Goal: Task Accomplishment & Management: Manage account settings

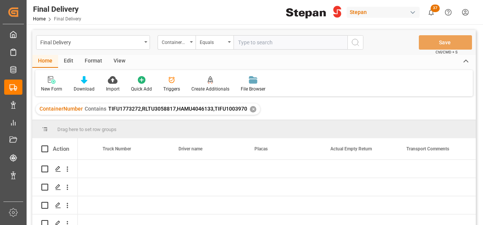
scroll to position [0, 1502]
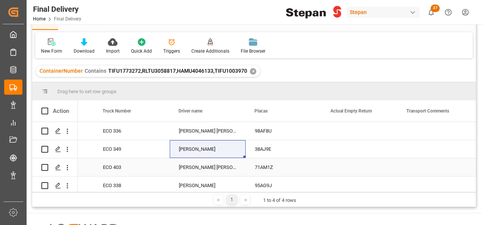
click at [112, 159] on div "ECO 403" at bounding box center [132, 168] width 76 height 18
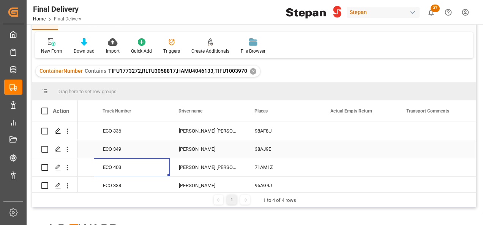
scroll to position [0, 0]
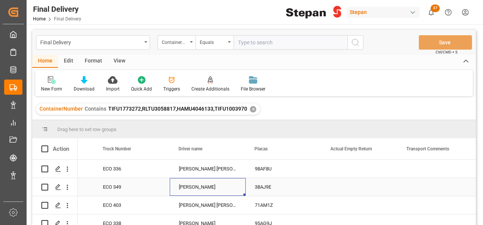
click at [206, 181] on div "AMADO PEREZ CASTRO" at bounding box center [208, 187] width 76 height 18
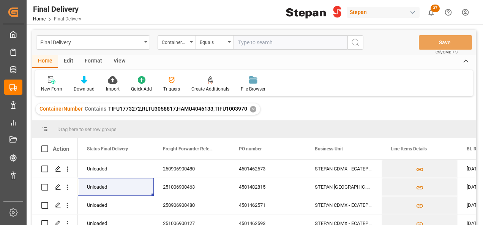
click at [250, 108] on div "✕" at bounding box center [253, 109] width 6 height 6
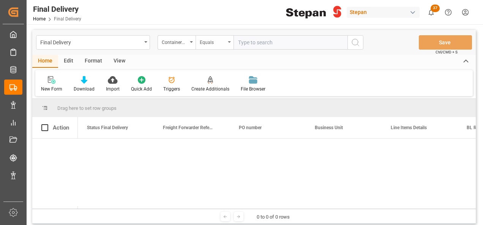
click at [230, 42] on icon "open menu" at bounding box center [229, 42] width 3 height 2
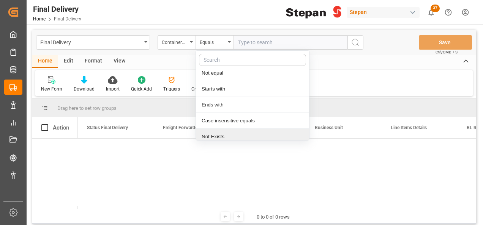
scroll to position [55, 0]
click at [216, 131] on div "Contains" at bounding box center [252, 134] width 113 height 16
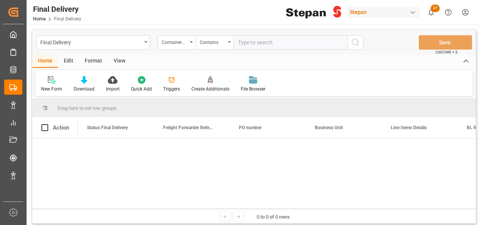
paste input "ALCU0510788 ALCU0520934"
click at [271, 39] on input "ALCU0510788 ALCU0520934" at bounding box center [290, 42] width 114 height 14
type input "ALCU0510788,ALCU0520934"
click at [354, 44] on icon "search button" at bounding box center [355, 42] width 9 height 9
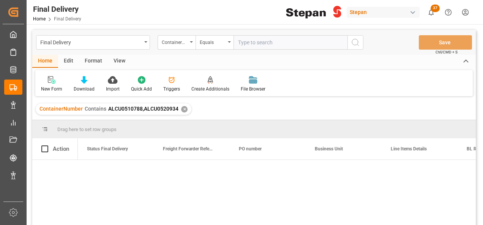
click at [113, 175] on div at bounding box center [277, 195] width 398 height 70
drag, startPoint x: 108, startPoint y: 109, endPoint x: 177, endPoint y: 113, distance: 69.6
click at [177, 113] on div "ContainerNumber Contains ALCU0510788,ALCU0520934" at bounding box center [108, 109] width 139 height 8
copy span "ALCU0510788,ALCU0520934"
click at [182, 110] on div "✕" at bounding box center [184, 109] width 6 height 6
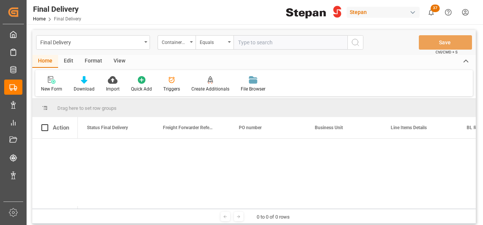
click at [230, 42] on icon "open menu" at bounding box center [229, 42] width 3 height 2
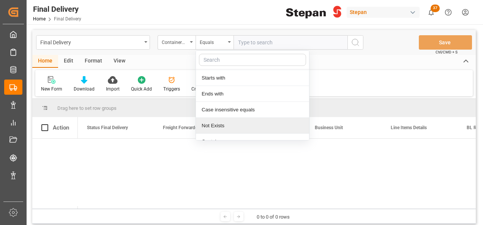
scroll to position [55, 0]
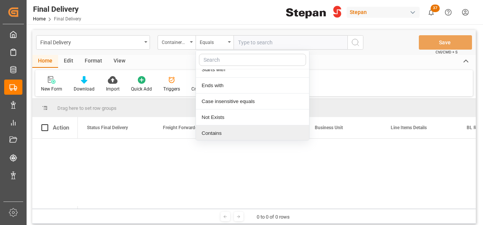
click at [216, 133] on div "Contains" at bounding box center [252, 134] width 113 height 16
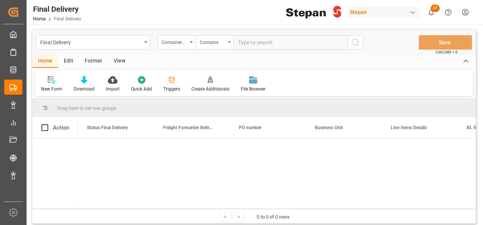
click at [248, 40] on input "text" at bounding box center [290, 42] width 114 height 14
paste input "ALCU0510788,ALCU0520934"
type input "ALCU0510788,ALCU0520934"
click at [358, 42] on icon "search button" at bounding box center [355, 42] width 9 height 9
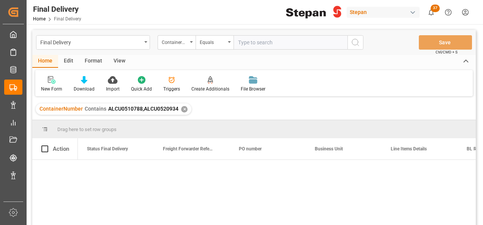
click at [97, 167] on div at bounding box center [277, 195] width 398 height 70
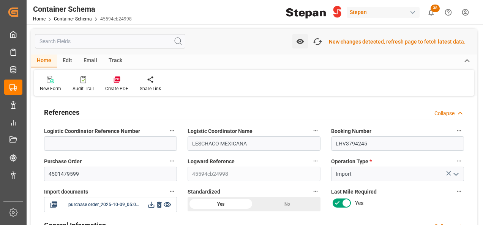
scroll to position [29, 0]
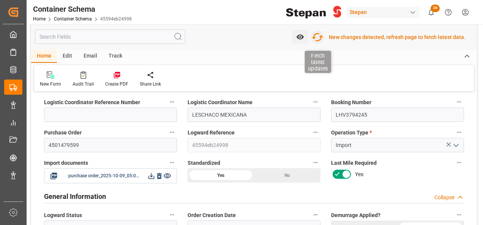
click at [320, 35] on icon "button" at bounding box center [317, 37] width 12 height 12
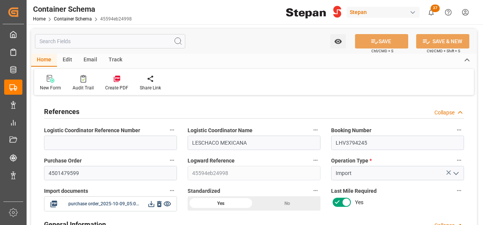
type input "0"
type input "1"
type input "14"
type input "11830"
type input "12588"
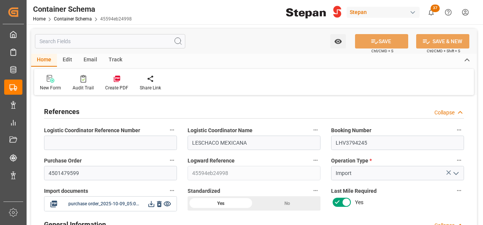
type input "12"
type input "0"
type input "CMACGM"
type input "CMA CGM Group"
type input "FRMRS"
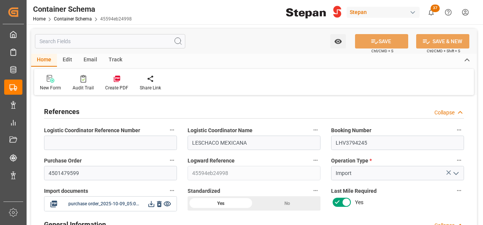
type input "MXVER"
type input "9948229"
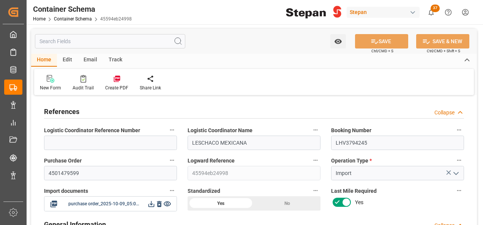
type input "9948229"
type input "0"
type input "09-10-2025 00:00"
type input "07-10-2025"
type input "09-10-2025"
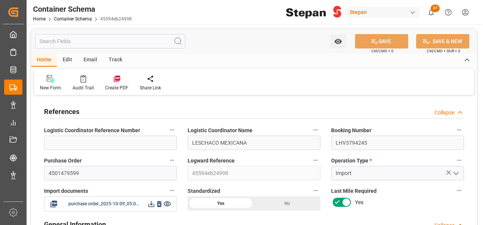
type input "29-09-2025 00:00"
type input "19-11-2025 00:00"
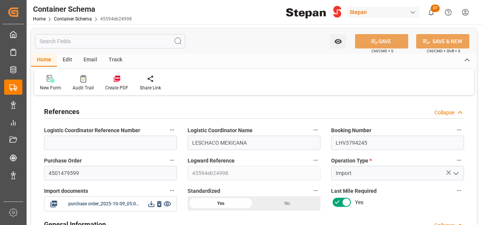
type input "19-11-2025 00:00"
type input "09-10-2025"
type input "09-10-2025 17:02"
type input "09-10-2025 16:46"
type input "09-10-2025"
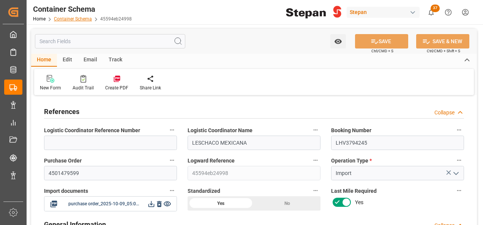
click at [65, 18] on link "Container Schema" at bounding box center [73, 18] width 38 height 5
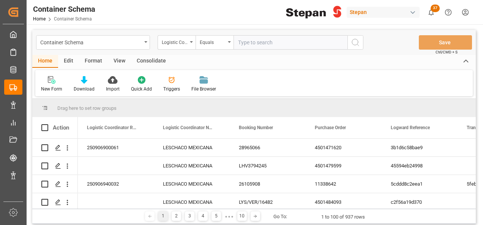
click at [102, 59] on div "Format" at bounding box center [93, 61] width 29 height 13
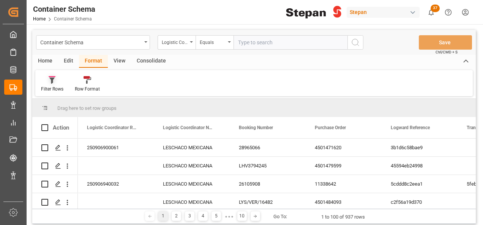
click at [50, 81] on icon at bounding box center [52, 80] width 7 height 8
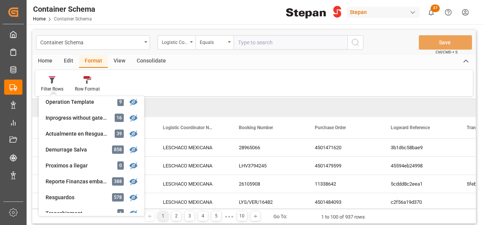
scroll to position [152, 0]
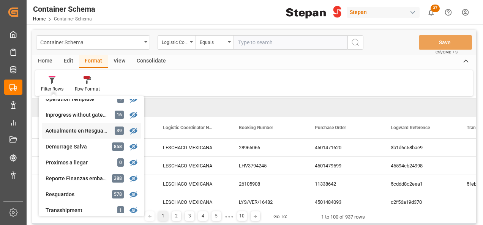
click at [77, 133] on div "Container Schema Logistic Coordinator Reference Number Equals Save Ctrl/CMD + S…" at bounding box center [253, 127] width 443 height 194
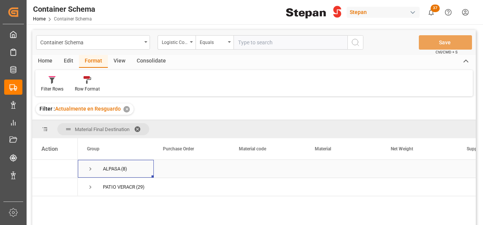
click at [89, 168] on span "Press SPACE to select this row." at bounding box center [90, 169] width 7 height 7
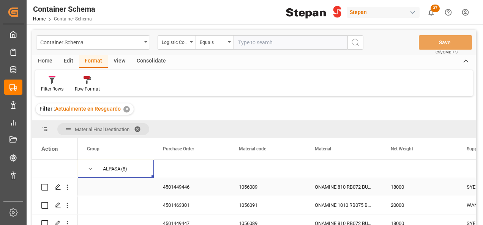
click at [189, 188] on div "4501449446" at bounding box center [192, 187] width 76 height 18
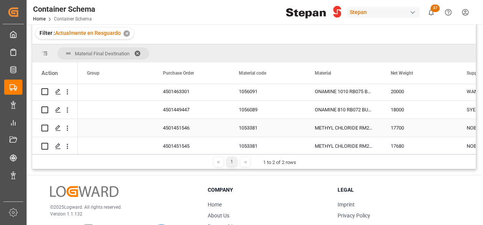
scroll to position [76, 0]
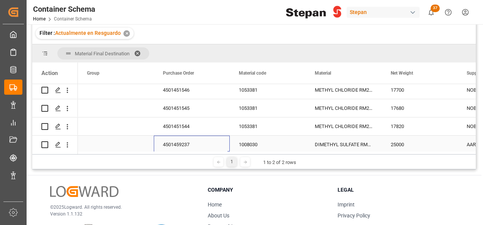
click at [205, 142] on div "4501459237" at bounding box center [192, 145] width 76 height 18
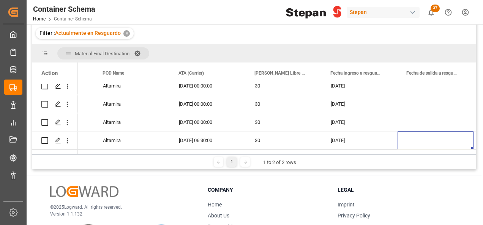
scroll to position [0, 0]
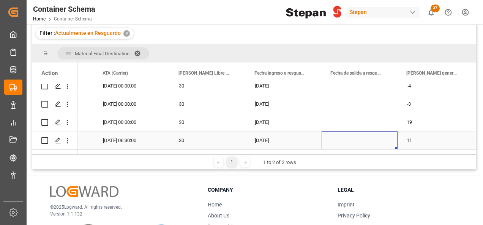
click at [351, 145] on div "Press SPACE to select this row." at bounding box center [359, 141] width 76 height 18
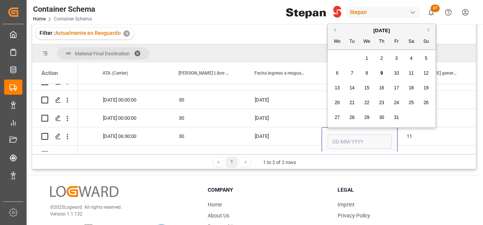
click at [334, 28] on button "Previous Month" at bounding box center [333, 30] width 5 height 5
click at [335, 117] on span "29" at bounding box center [336, 117] width 5 height 5
type input "29-09-2025"
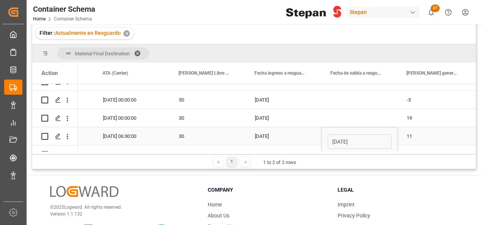
click at [304, 137] on div "29-08-2025" at bounding box center [284, 137] width 76 height 18
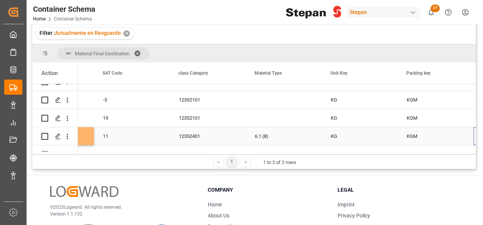
scroll to position [0, 971]
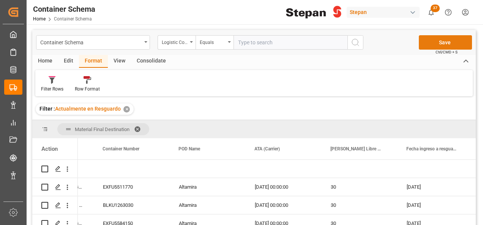
click at [433, 49] on button "Save" at bounding box center [445, 42] width 53 height 14
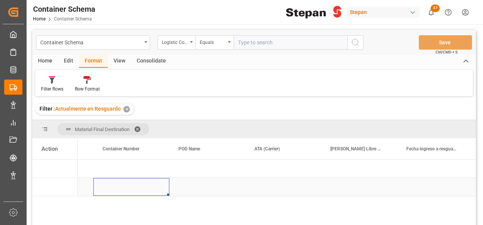
click at [120, 183] on div "Press SPACE to select this row." at bounding box center [131, 187] width 76 height 18
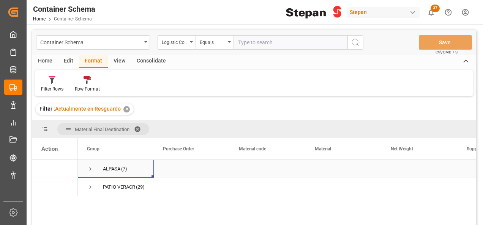
click at [90, 169] on span "Press SPACE to select this row." at bounding box center [90, 169] width 7 height 7
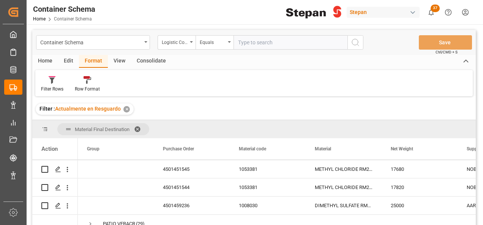
scroll to position [99, 0]
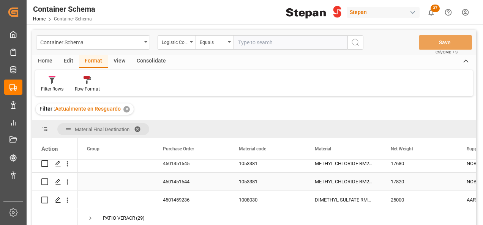
click at [200, 184] on div "4501451544" at bounding box center [192, 182] width 76 height 18
click at [57, 180] on polygon "Press SPACE to select this row." at bounding box center [58, 182] width 4 height 4
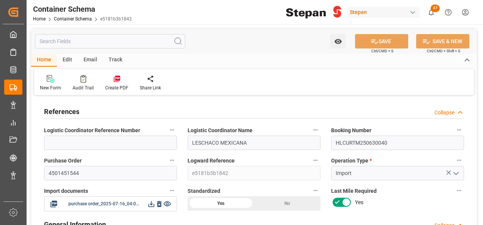
type input "30"
type input "50"
type input "1650"
type input "33"
type input "1"
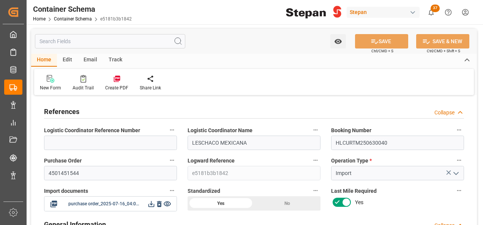
type input "1"
type input "17820"
type input "30"
type input "19"
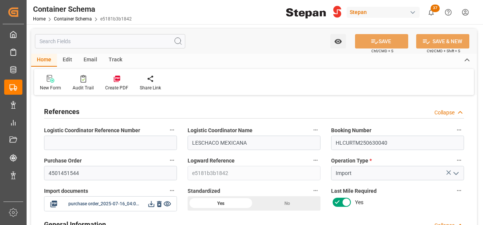
type input "Hapag Lloyd"
type input "Hapag Lloyd Aktiengesellschaft"
type input "NLRTM"
type input "MXATM"
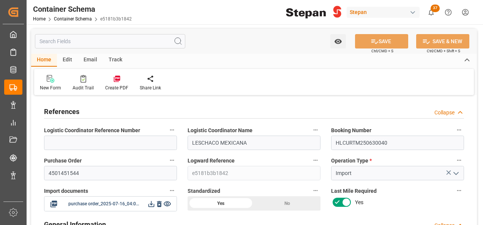
type input "MXATM"
type input "9444730"
type input "1"
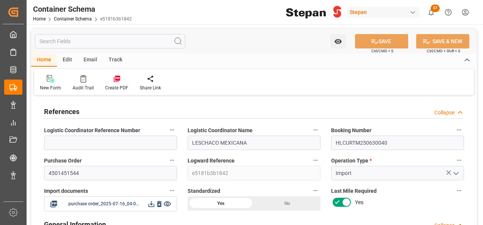
type input "23"
type input "16-07-2025 00:00"
type input "16-07-2025"
type input "21-08-2025"
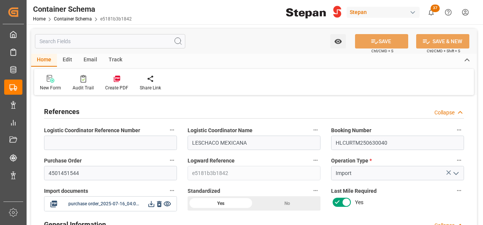
type input "15-07-2025 00:00"
type input "08-08-2025 00:00"
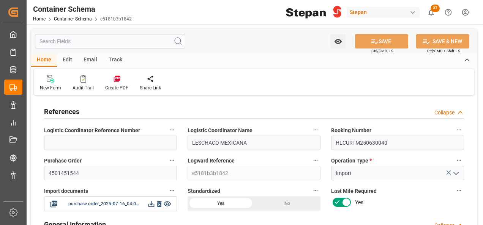
type input "08-08-2025 00:00"
type input "07-08-2025 00:00"
type input "12-08-2025 00:00"
type input "16-07-2025"
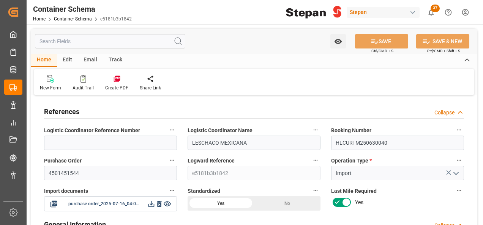
type input "09-10-2025 06:10"
type input "16-07-2025 14:53"
type input "09-10-2025"
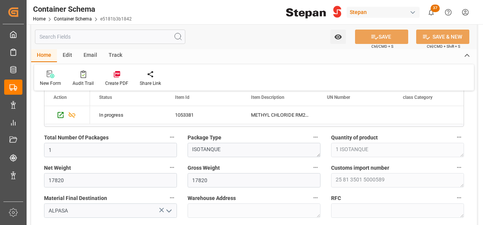
scroll to position [531, 0]
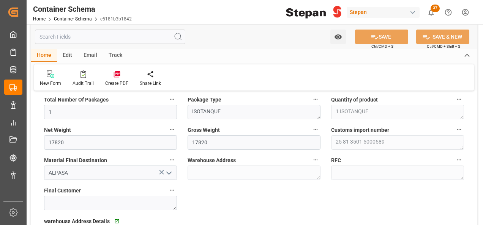
click at [171, 169] on icon "open menu" at bounding box center [168, 173] width 9 height 9
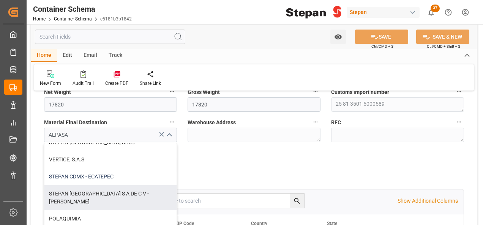
scroll to position [209, 0]
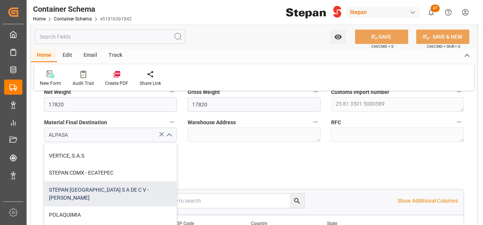
click at [96, 187] on div "STEPAN MEXICO S A DE C V - MATAMOROS" at bounding box center [110, 194] width 132 height 25
type input "STEPAN MEXICO S A DE C V - MATAMOROS"
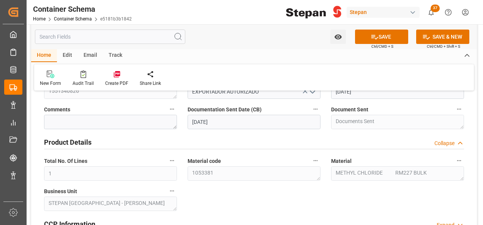
scroll to position [266, 0]
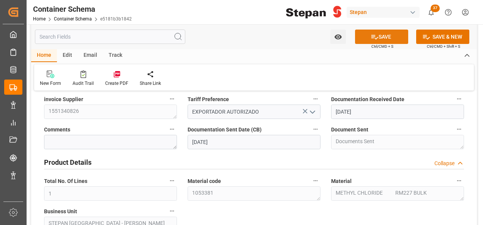
click at [379, 37] on button "SAVE" at bounding box center [381, 37] width 53 height 14
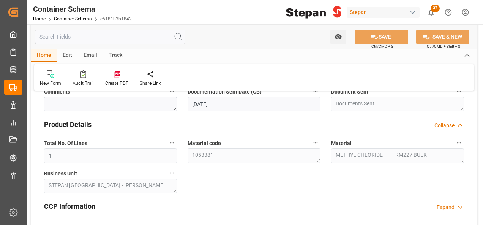
scroll to position [190, 0]
